Goal: Check status: Check status

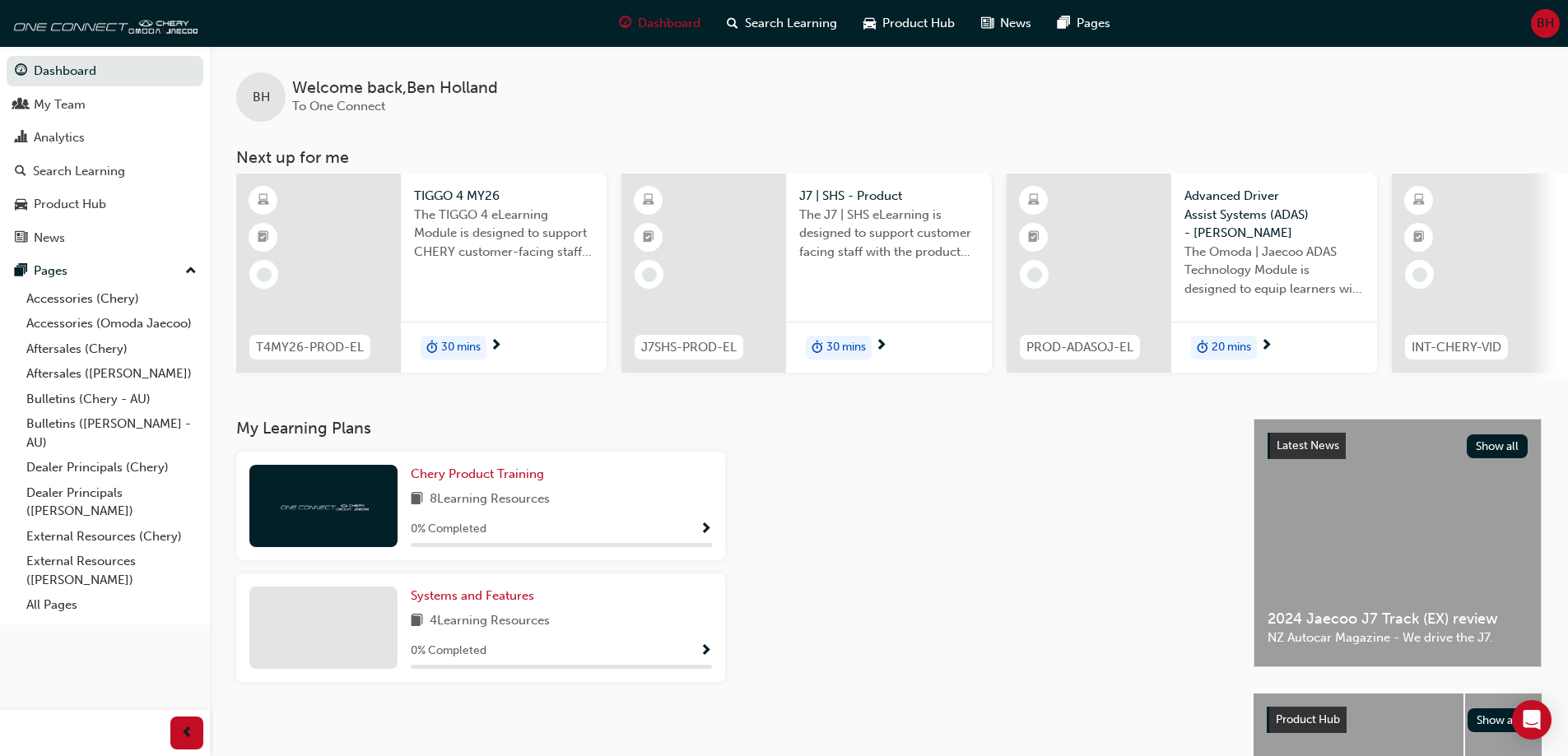
click at [590, 109] on div "BH Welcome back , [PERSON_NAME] To One Connect" at bounding box center [888, 83] width 1359 height 76
click at [77, 172] on div "Search Learning" at bounding box center [79, 172] width 92 height 19
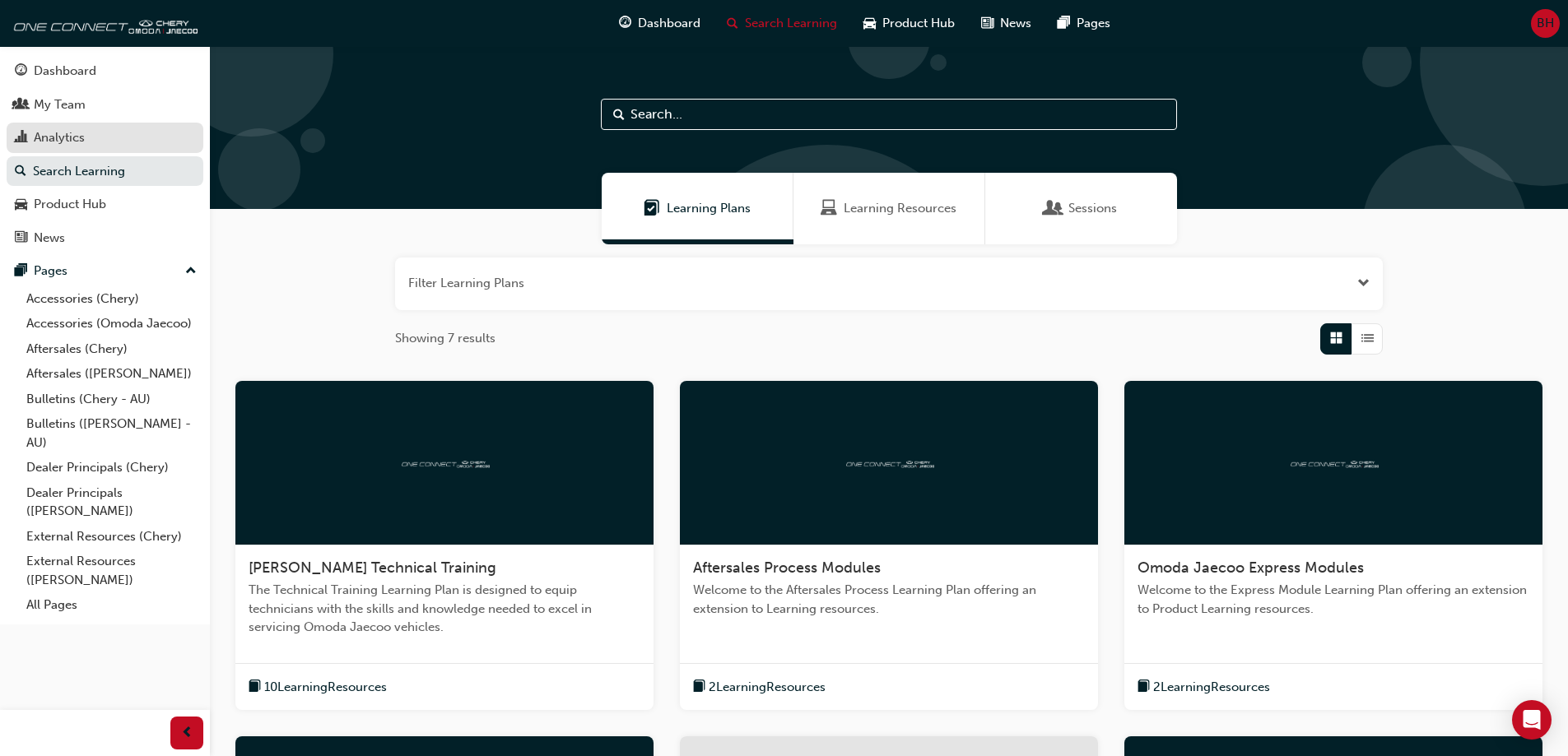
click at [68, 143] on div "Analytics" at bounding box center [59, 138] width 51 height 19
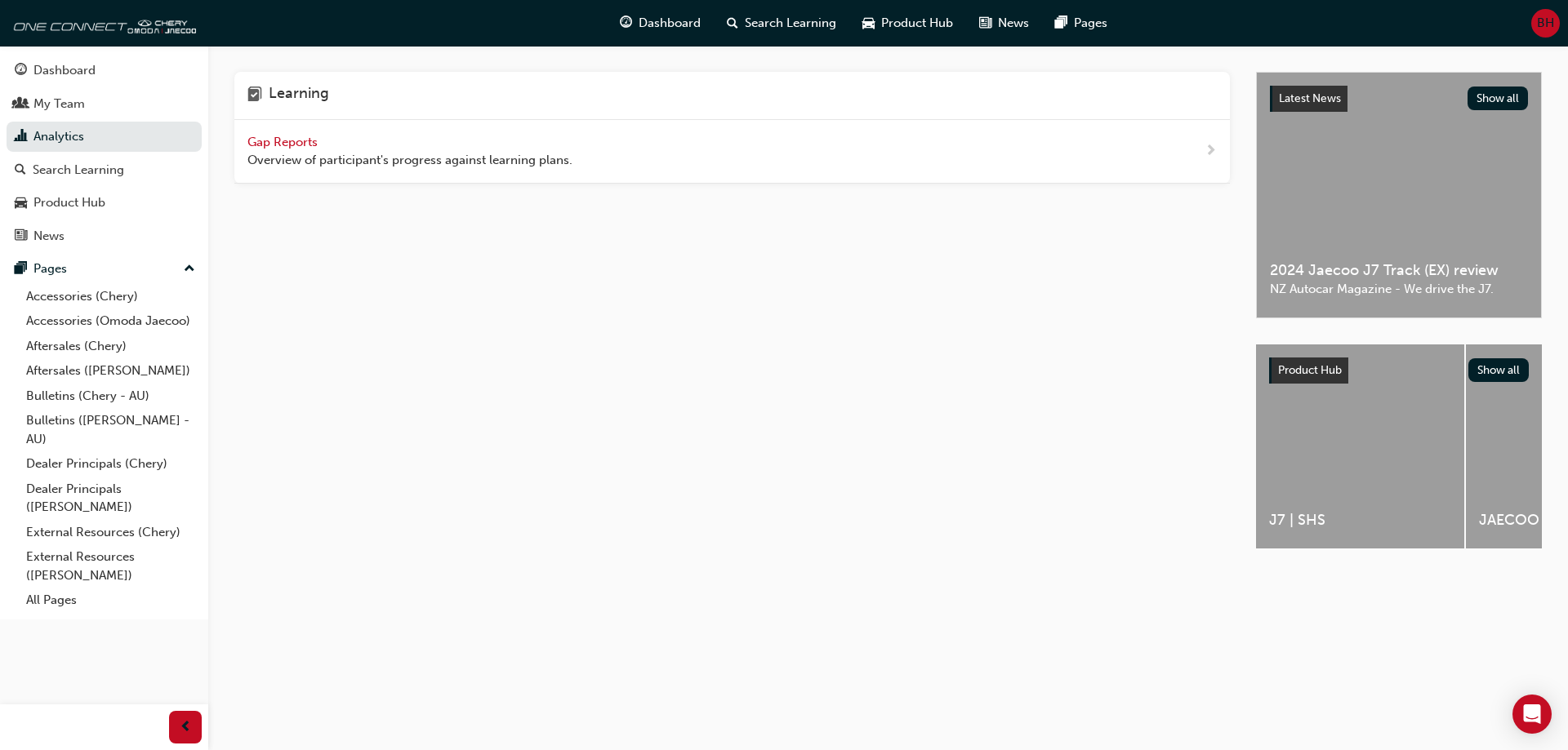
click at [252, 134] on span "Gap Reports" at bounding box center [284, 141] width 73 height 15
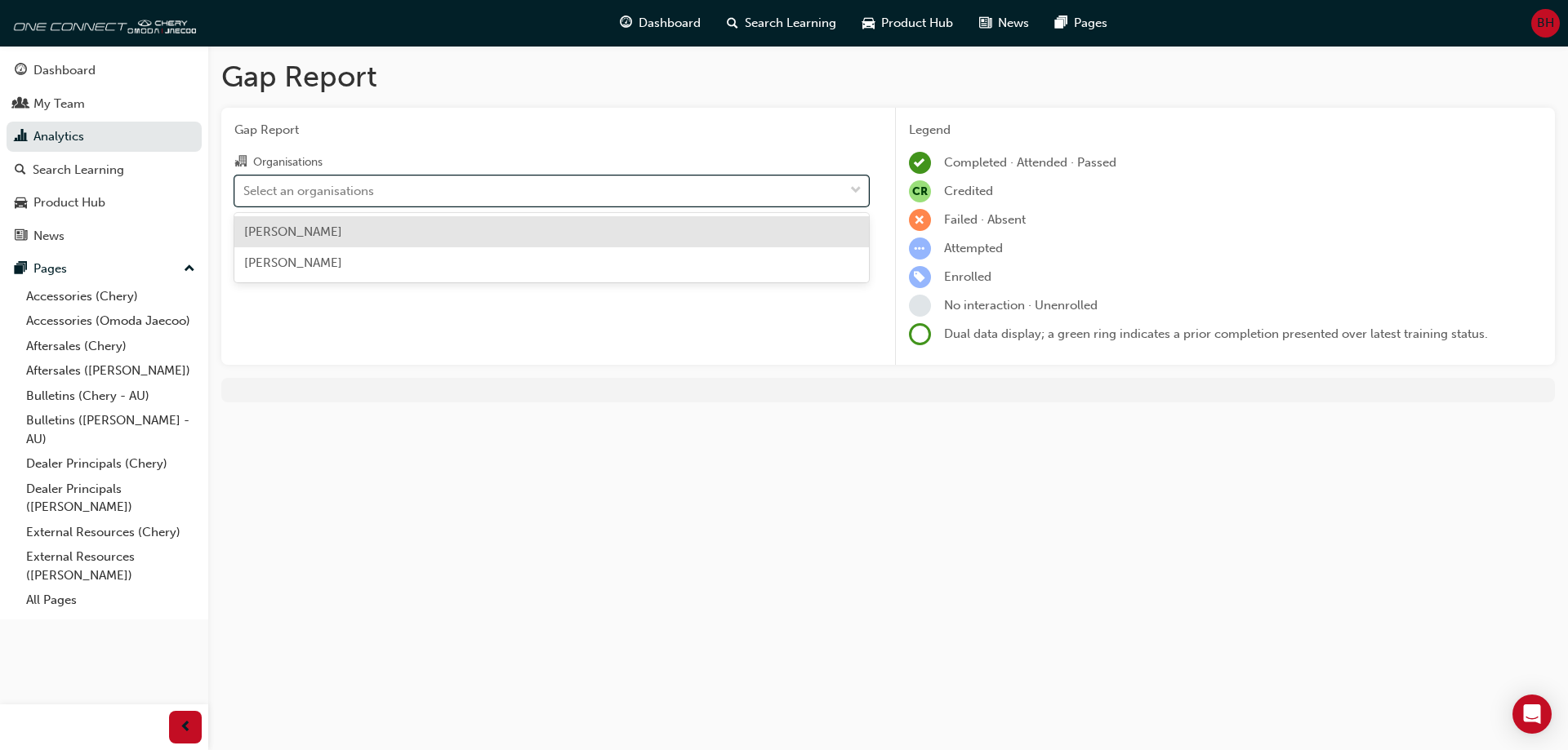
click at [366, 185] on div "Select an organisations" at bounding box center [309, 191] width 131 height 19
click at [245, 185] on input "Organisations option [PERSON_NAME] focused, 1 of 2. 2 results available. Use Up…" at bounding box center [244, 190] width 2 height 14
click at [307, 231] on span "[PERSON_NAME]" at bounding box center [293, 231] width 98 height 15
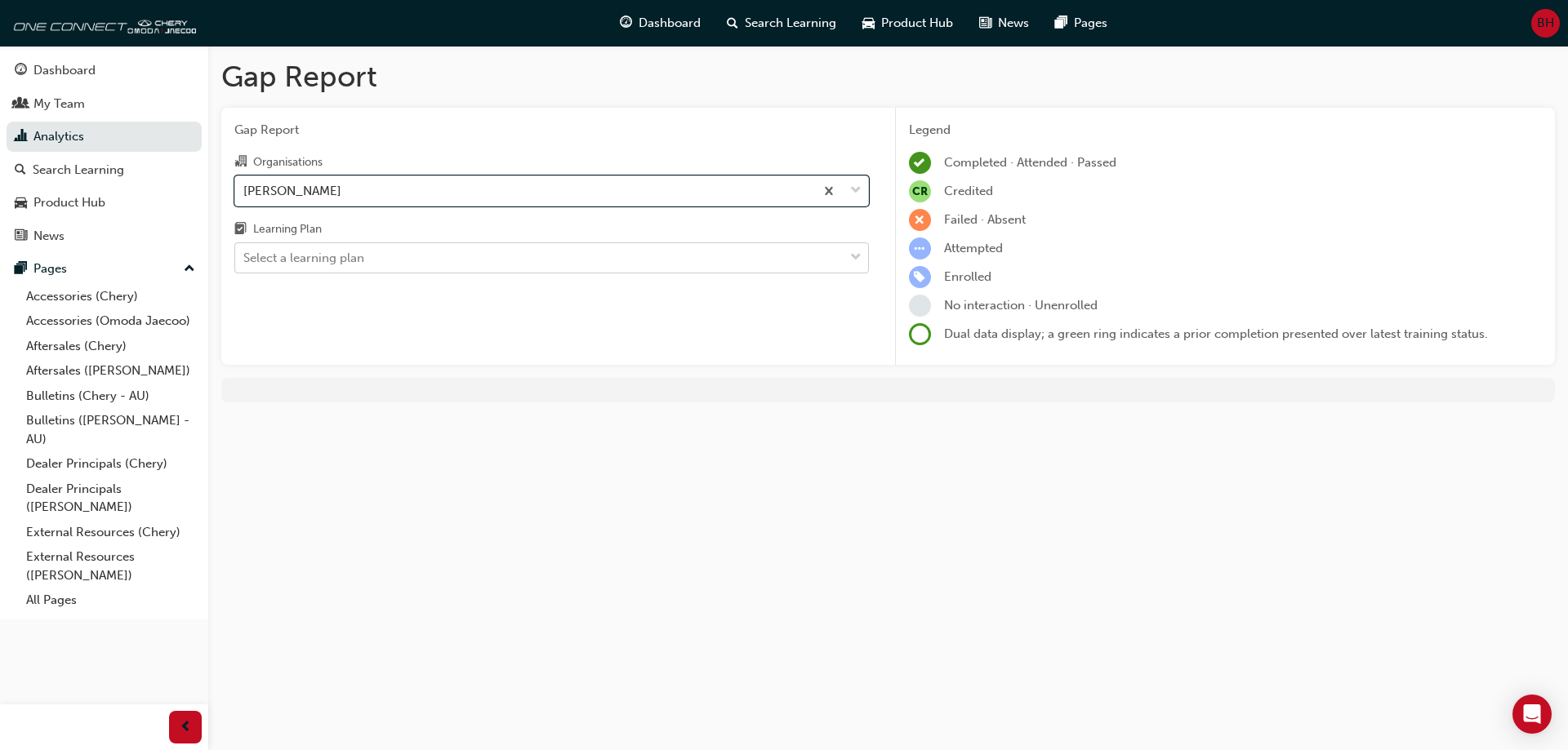
click at [338, 260] on div "Select a learning plan" at bounding box center [304, 259] width 121 height 19
click at [245, 260] on input "Learning Plan Select a learning plan" at bounding box center [244, 258] width 2 height 14
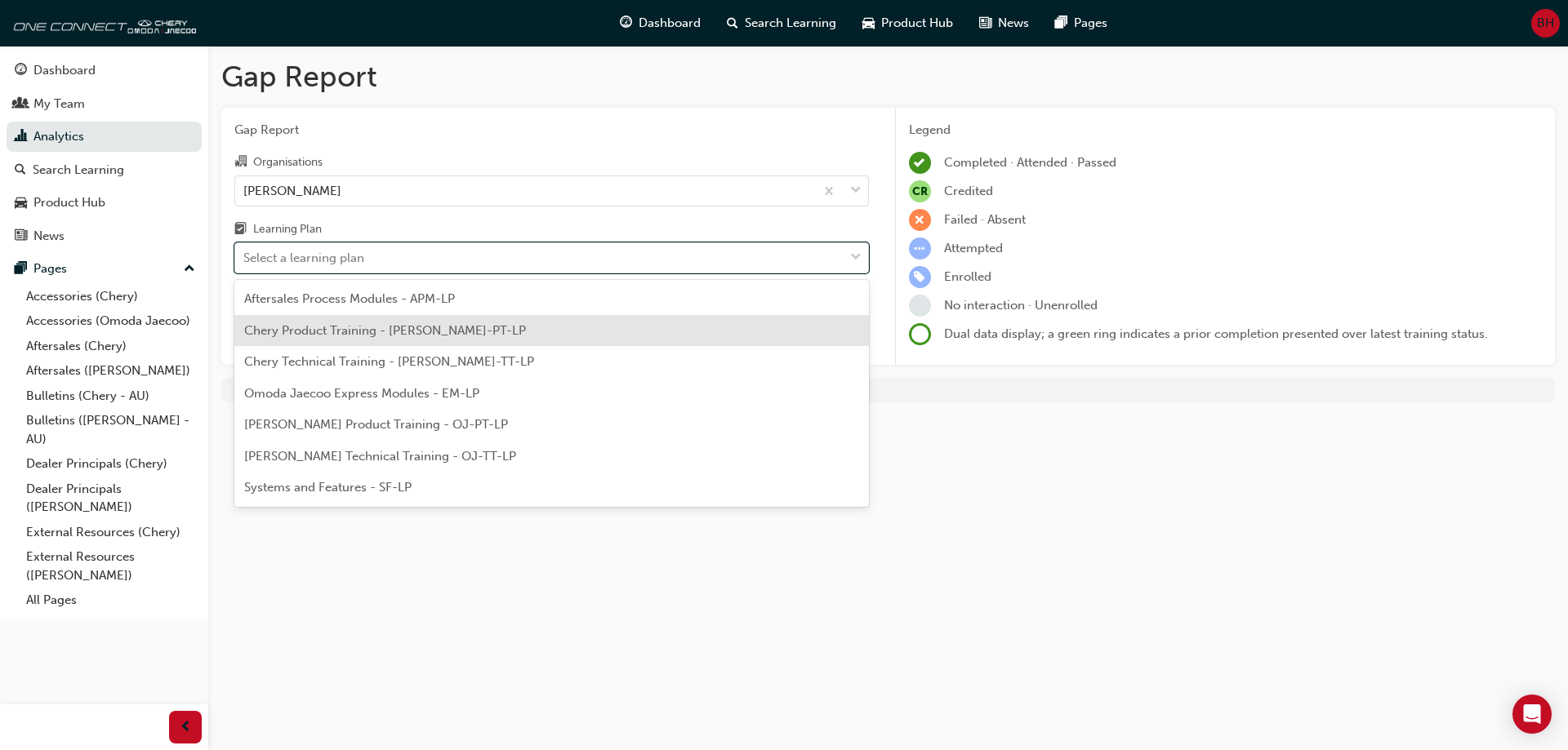
click at [360, 333] on span "Chery Product Training - [PERSON_NAME]-PT-LP" at bounding box center [385, 330] width 282 height 15
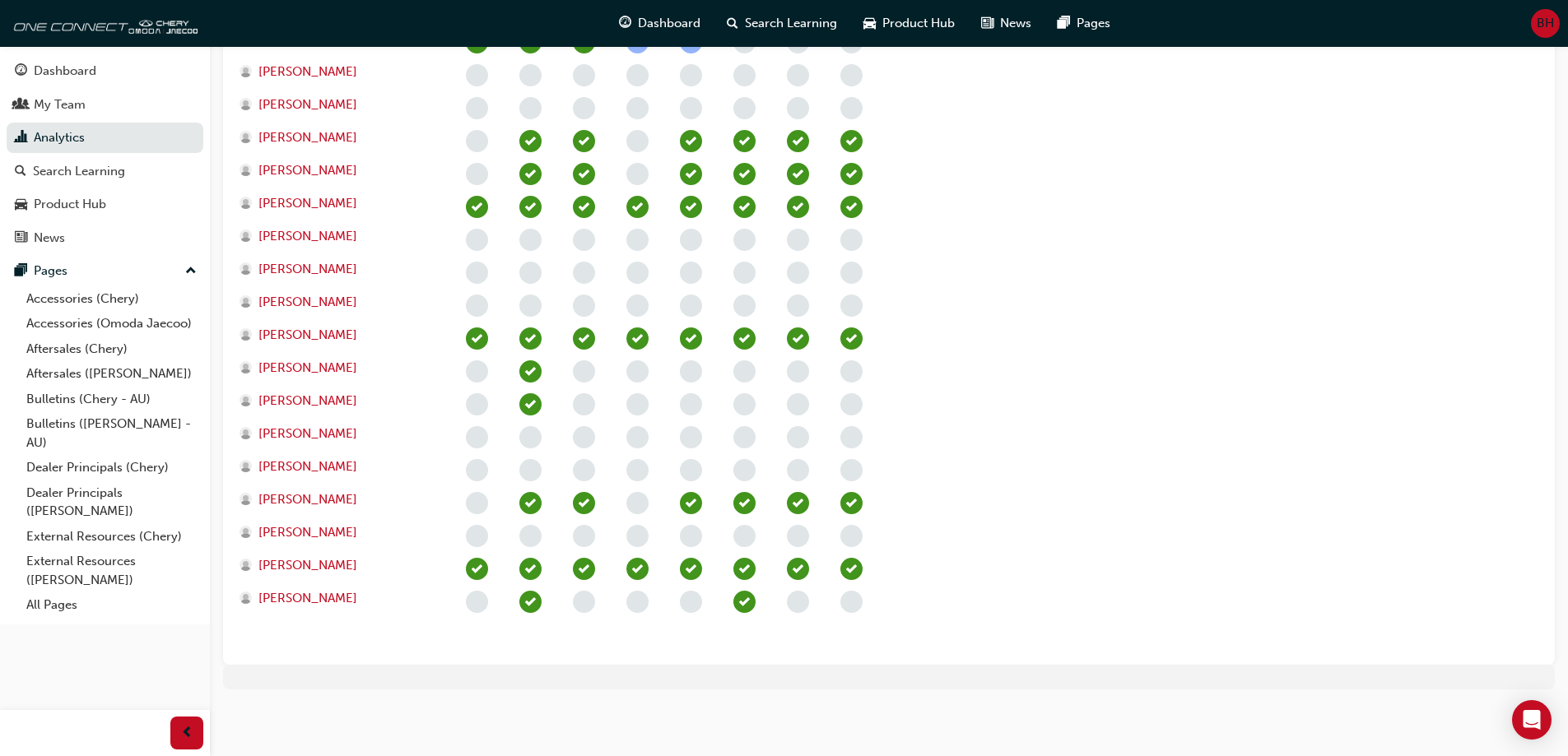
scroll to position [679, 0]
click at [1532, 718] on icon "Open Intercom Messenger" at bounding box center [1531, 720] width 19 height 22
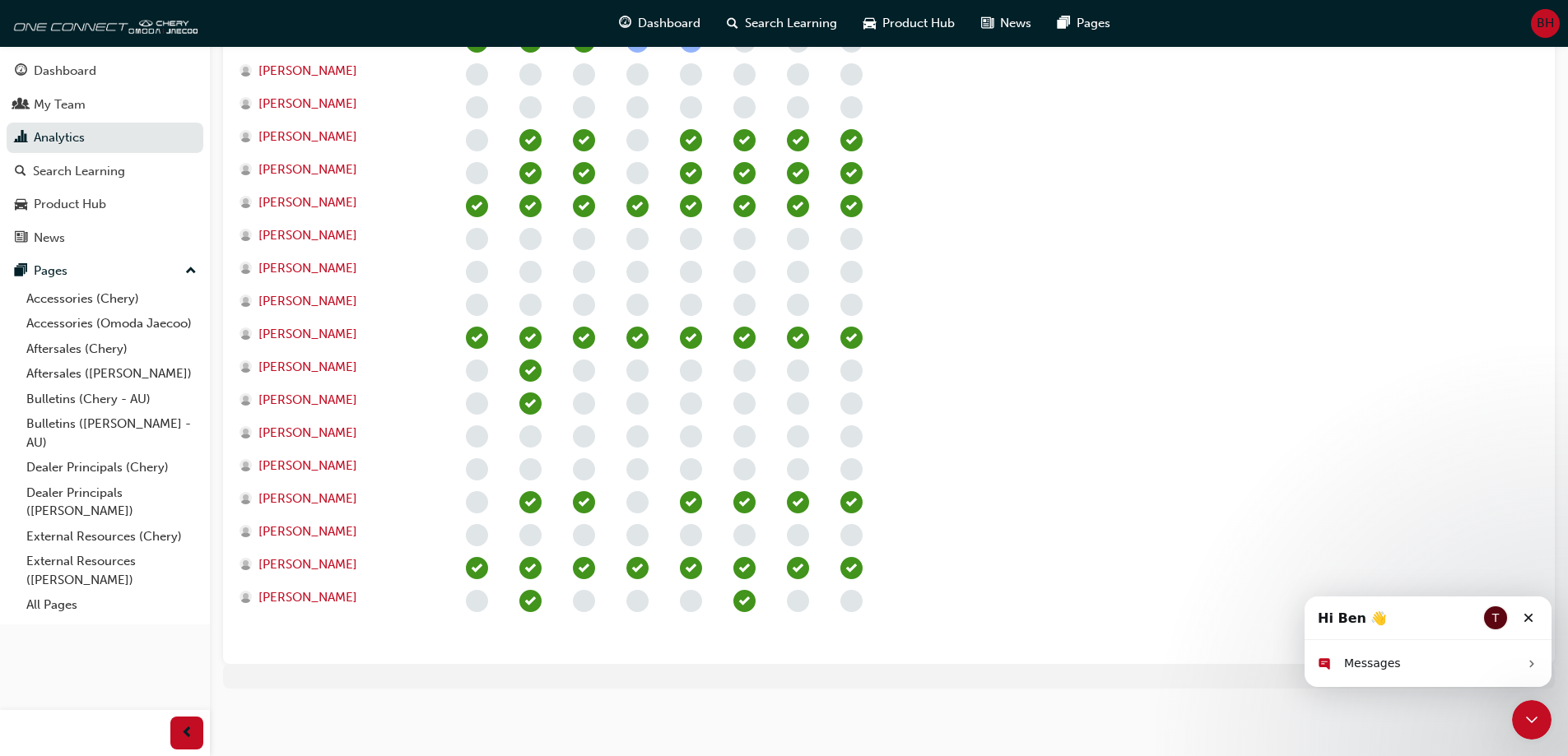
scroll to position [0, 0]
click at [1419, 660] on div "Messages" at bounding box center [1431, 664] width 175 height 17
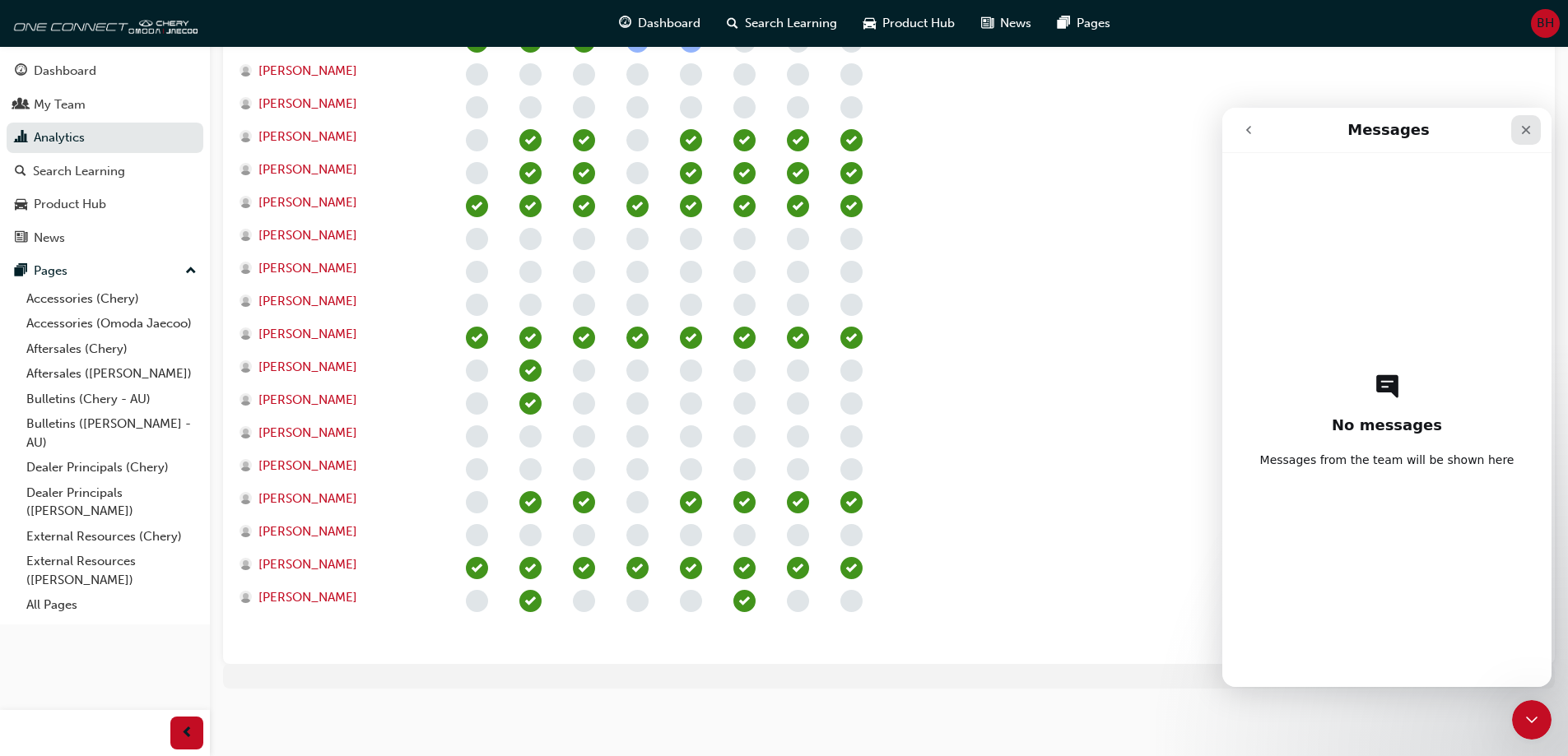
click at [1531, 129] on icon "Close" at bounding box center [1525, 129] width 13 height 13
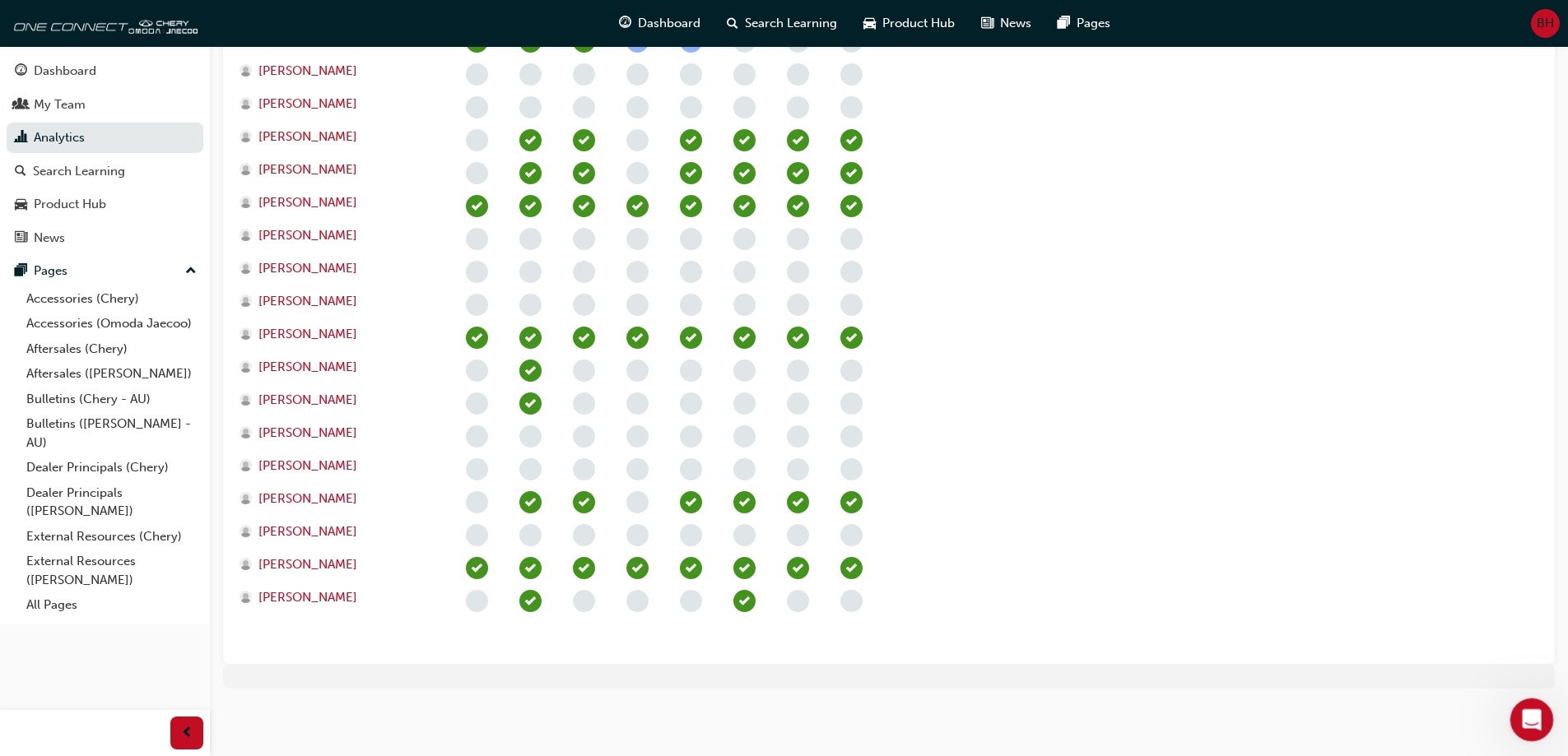
click at [1522, 716] on icon "Open Intercom Messenger" at bounding box center [1529, 718] width 27 height 27
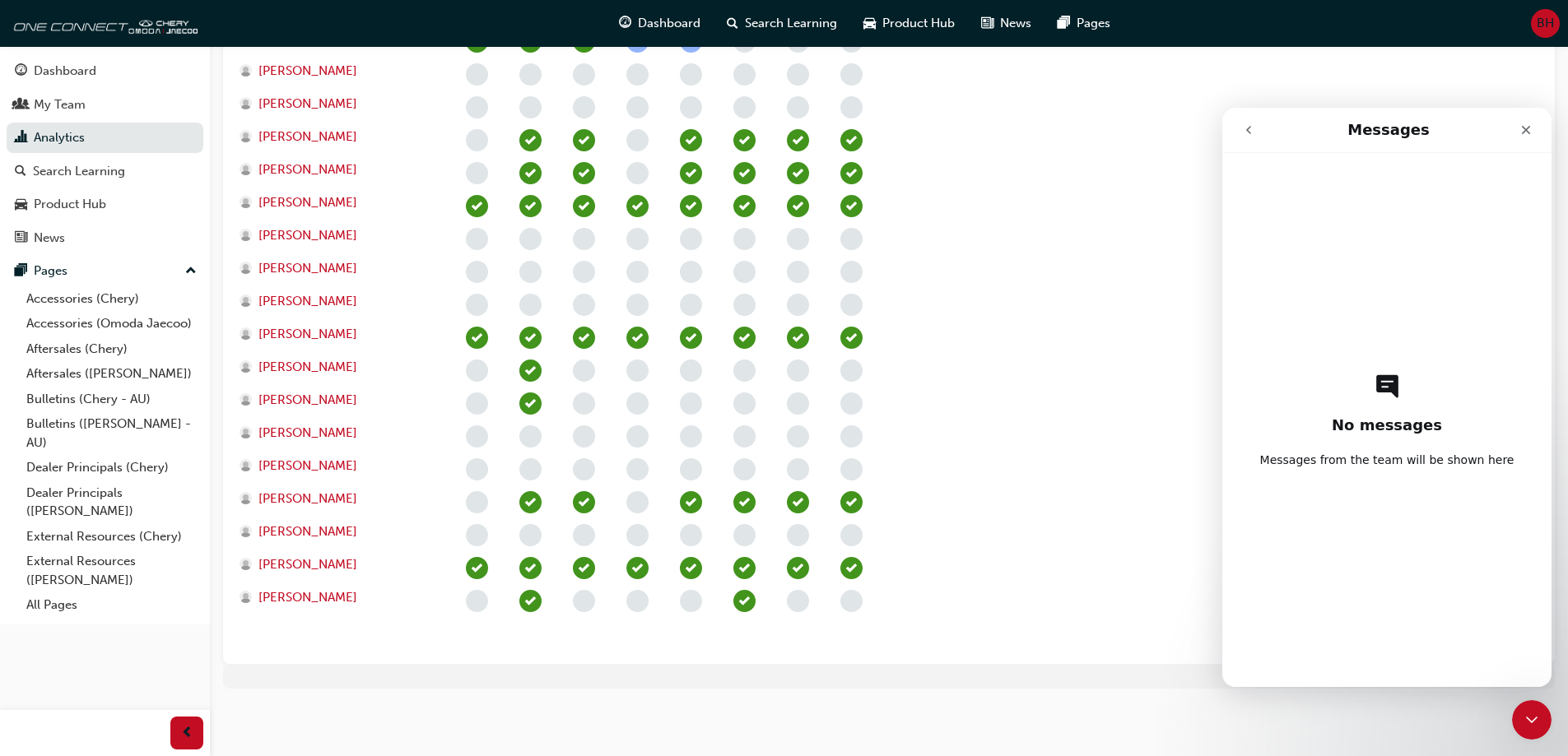
click at [1365, 402] on div "No messages Messages from the team will be shown here" at bounding box center [1386, 420] width 272 height 534
click at [1239, 135] on button "go back" at bounding box center [1249, 130] width 31 height 31
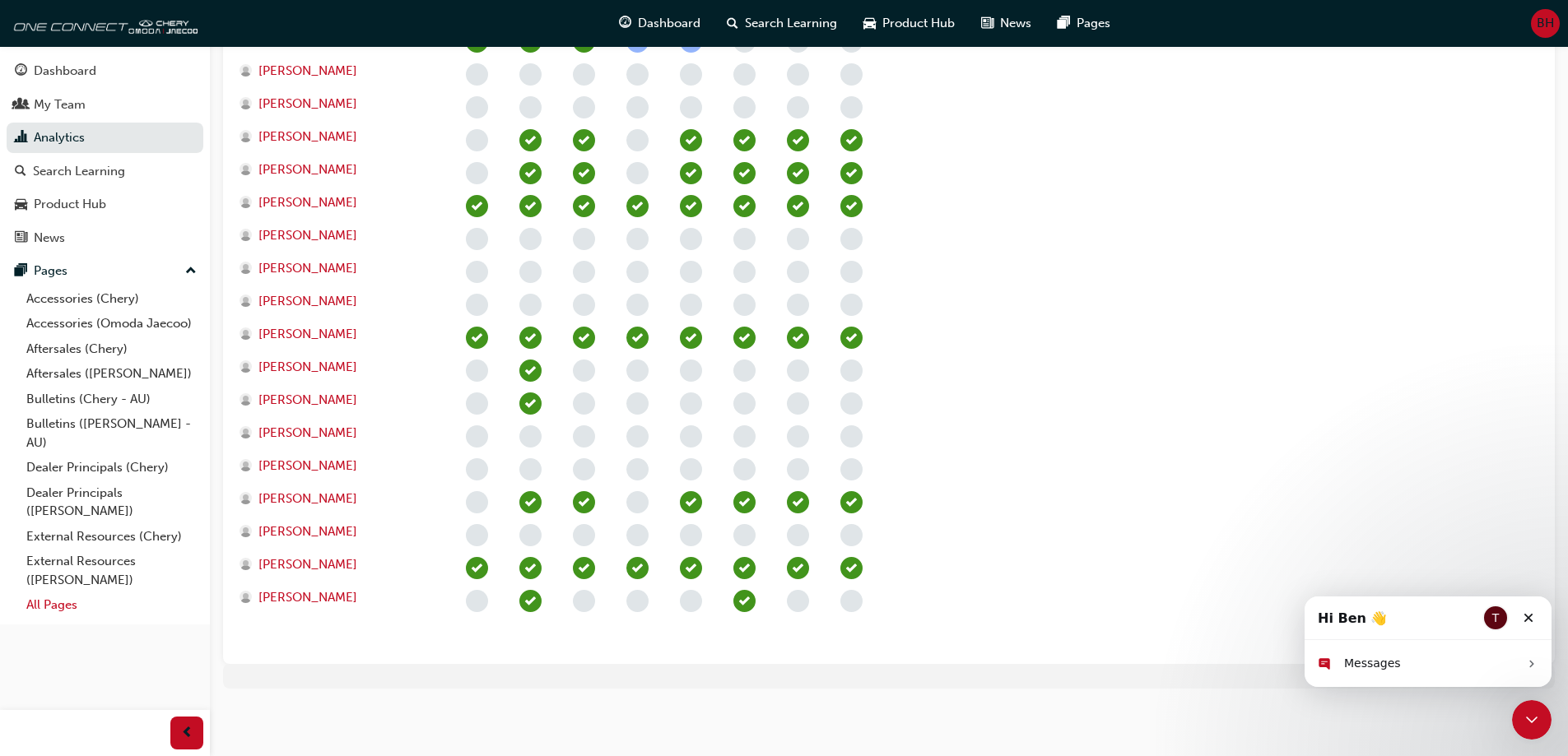
click at [63, 610] on link "All Pages" at bounding box center [111, 605] width 183 height 25
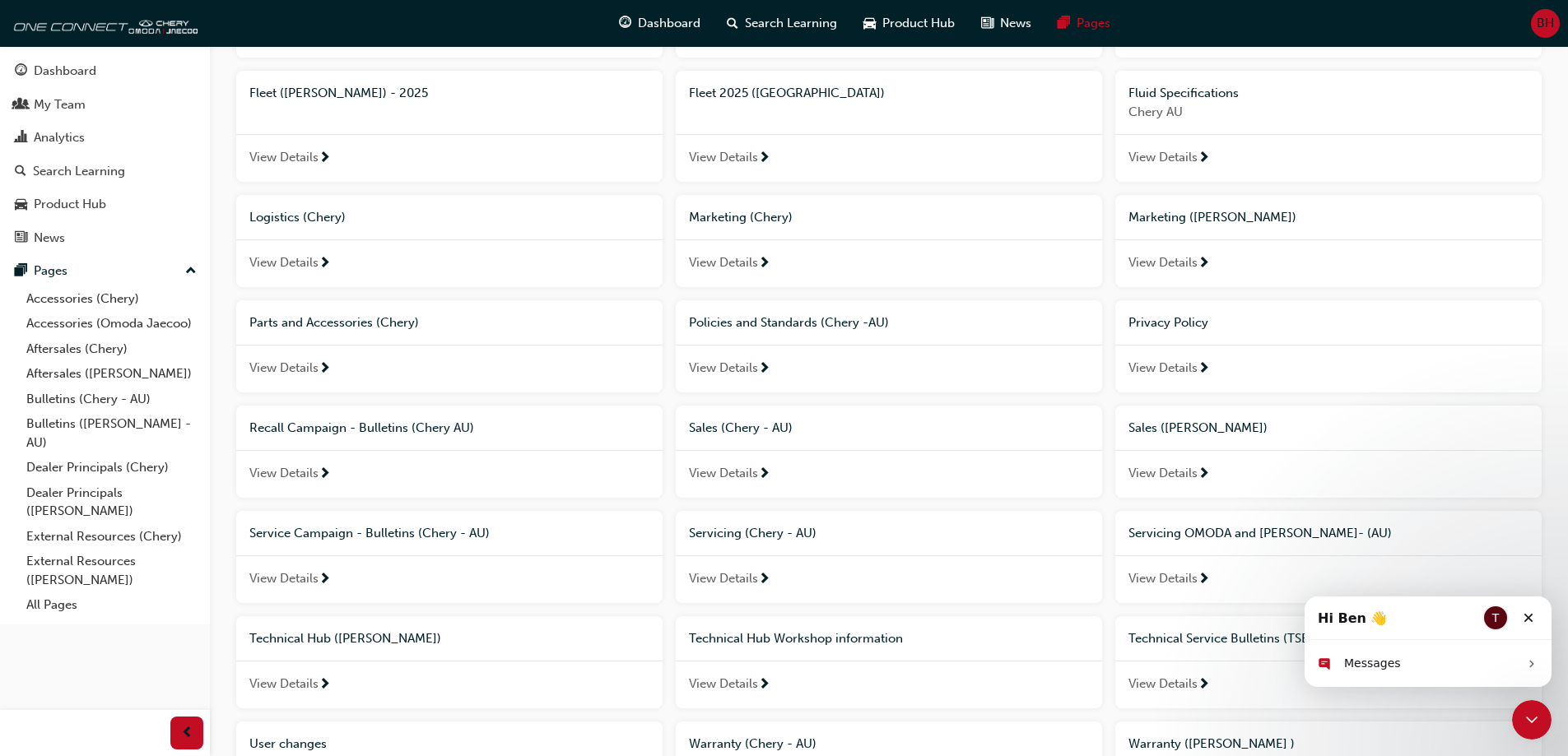
scroll to position [716, 0]
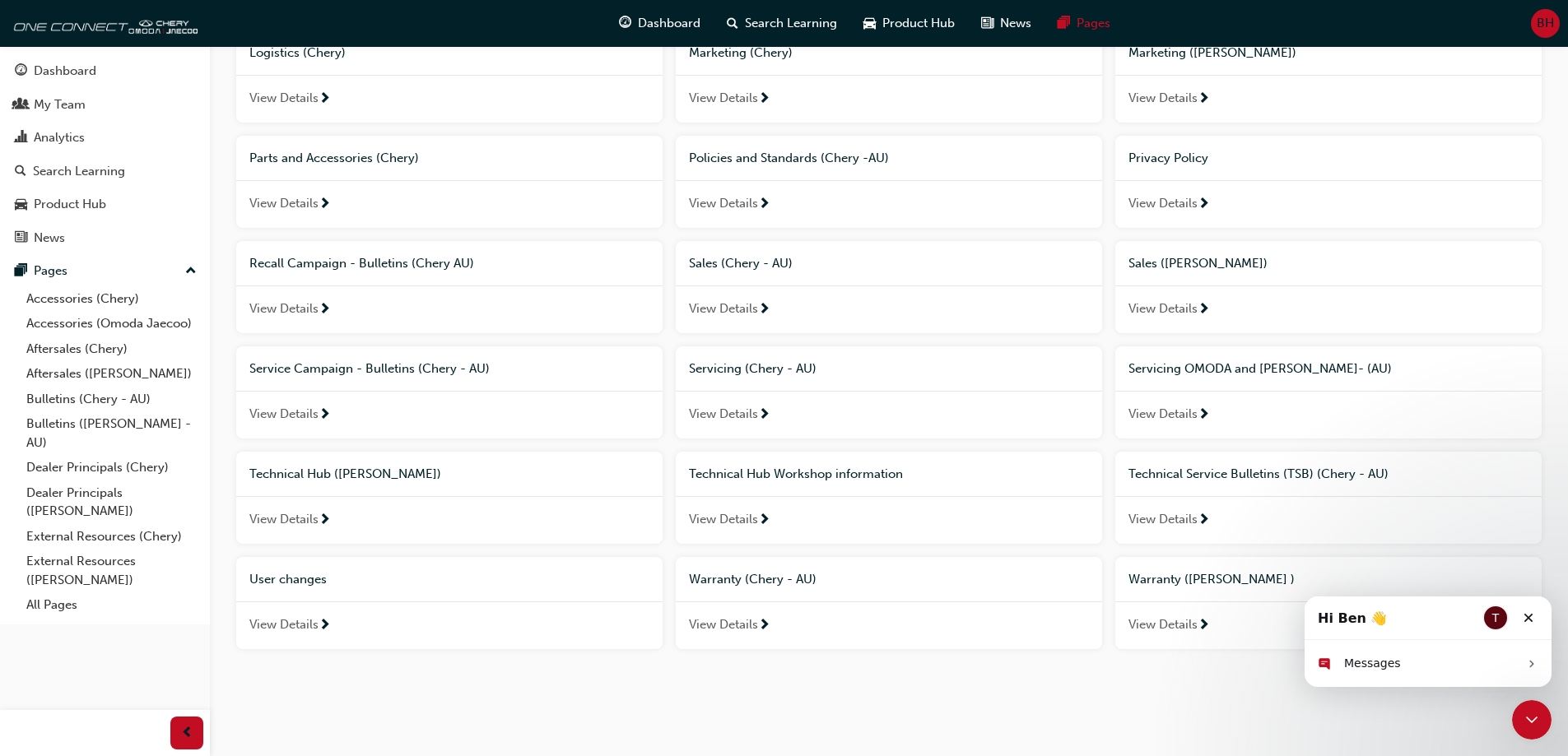
click at [296, 616] on span "View Details" at bounding box center [284, 625] width 70 height 19
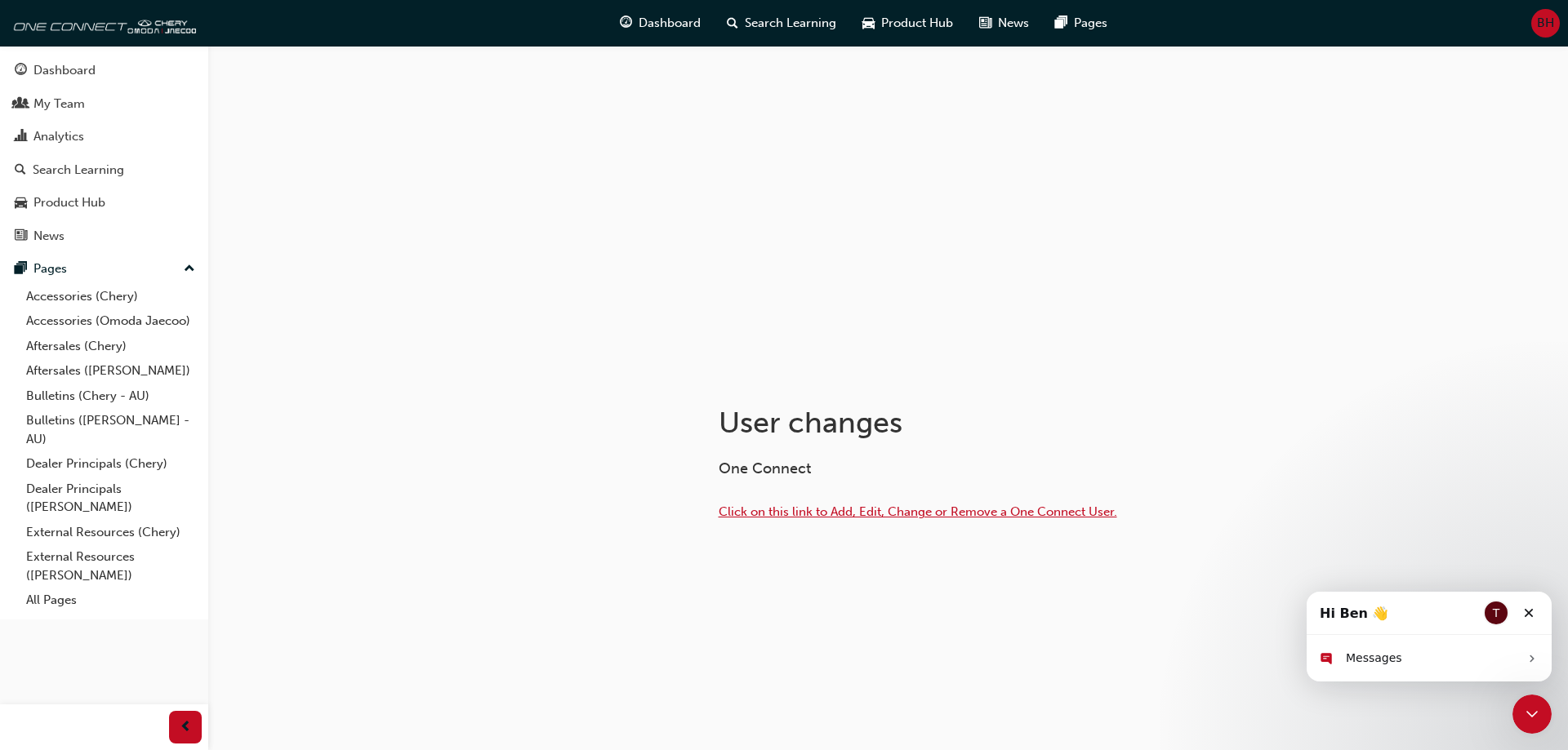
click at [901, 514] on span "Click on this link to Add, Edit, Change or Remove a One Connect User." at bounding box center [918, 511] width 398 height 15
